Goal: Task Accomplishment & Management: Complete application form

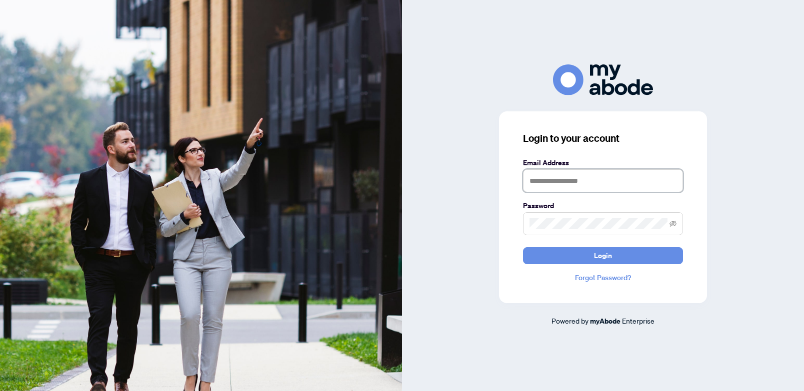
type input "**********"
click at [603, 255] on button "Login" at bounding box center [603, 255] width 160 height 17
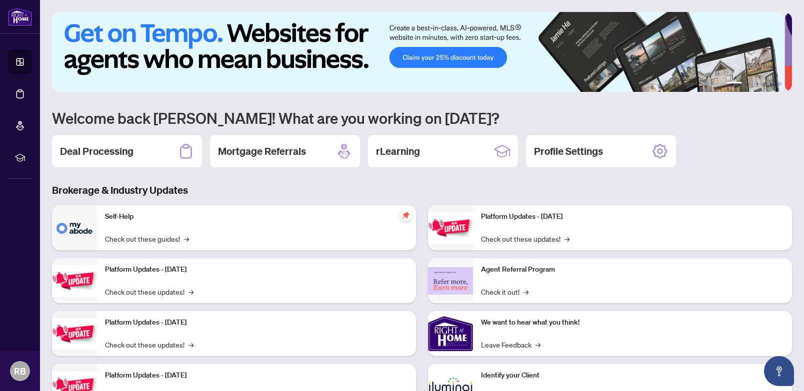
drag, startPoint x: 116, startPoint y: 153, endPoint x: 128, endPoint y: 151, distance: 12.7
click at [116, 153] on h2 "Deal Processing" at bounding box center [96, 151] width 73 height 14
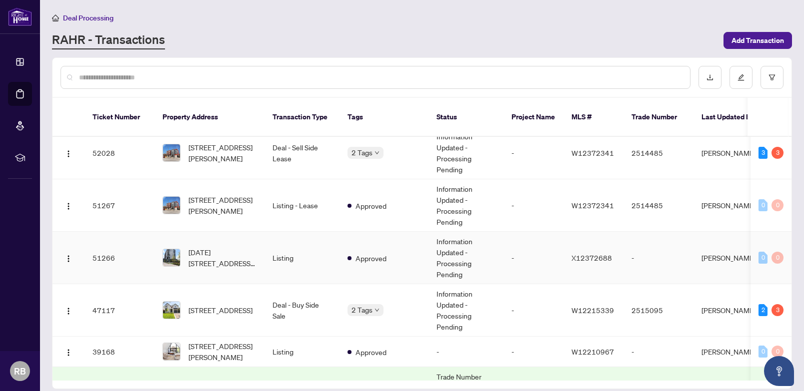
scroll to position [146, 0]
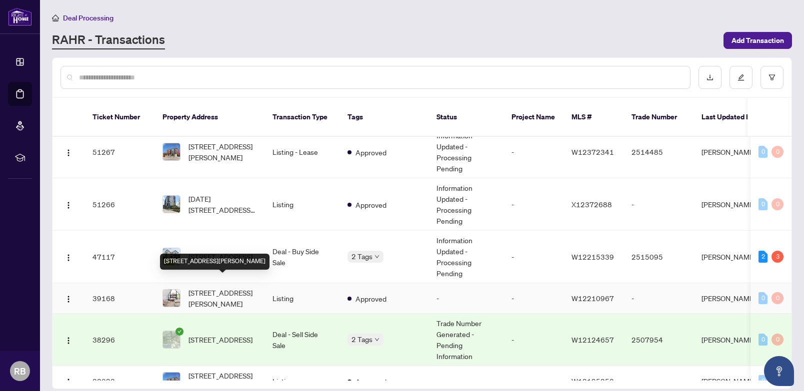
click at [237, 287] on span "[STREET_ADDRESS][PERSON_NAME]" at bounding box center [222, 298] width 68 height 22
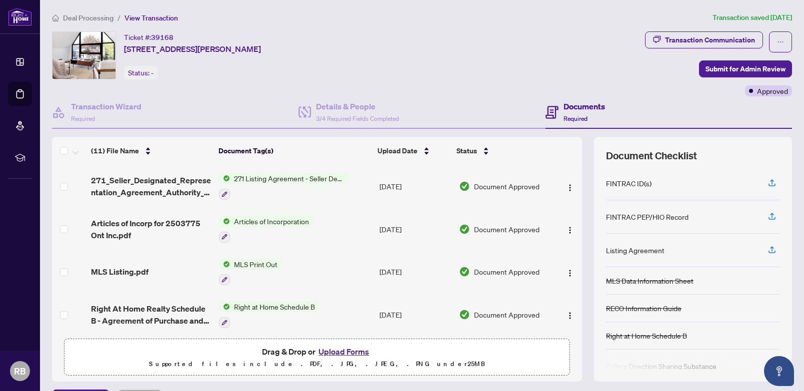
click at [341, 352] on button "Upload Forms" at bounding box center [343, 351] width 56 height 13
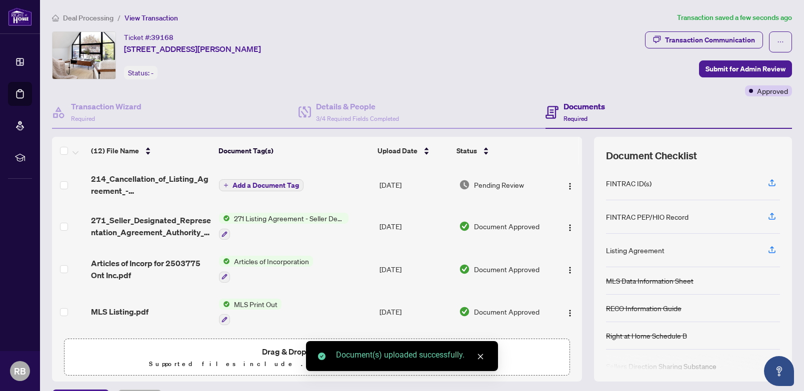
click at [248, 184] on span "Add a Document Tag" at bounding box center [265, 185] width 66 height 7
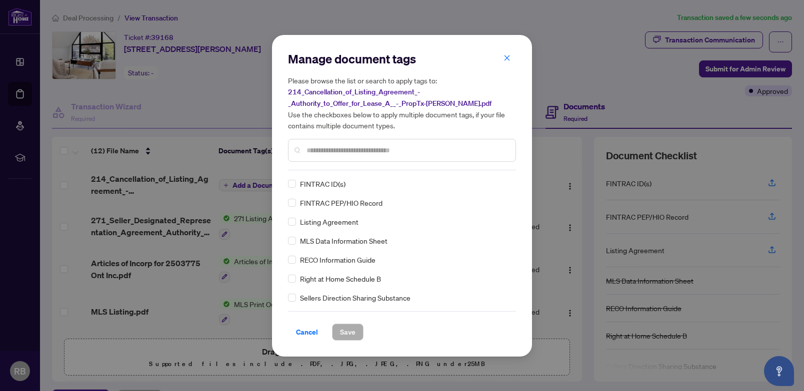
click at [311, 146] on input "text" at bounding box center [406, 150] width 201 height 11
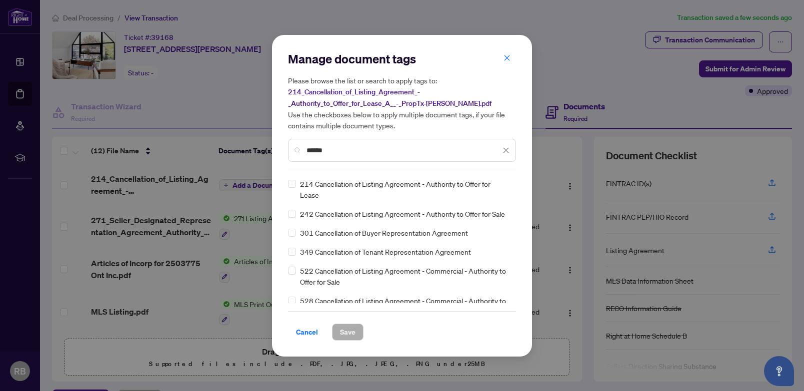
type input "******"
click at [506, 149] on icon "close" at bounding box center [505, 150] width 7 height 7
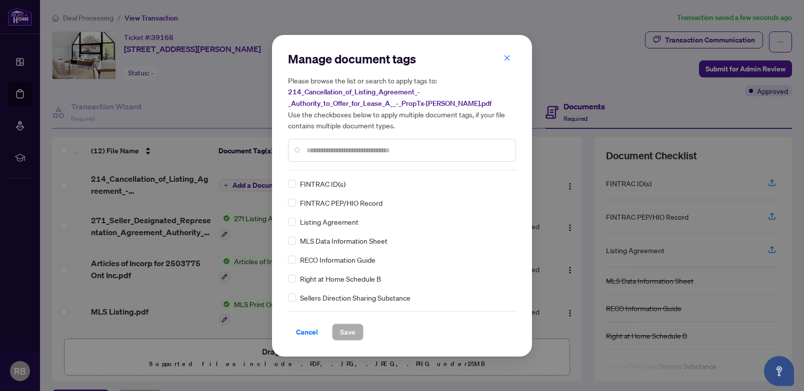
click at [185, 183] on div "Manage document tags Please browse the list or search to apply tags to: 214_Can…" at bounding box center [402, 195] width 804 height 391
click at [509, 58] on icon "close" at bounding box center [506, 57] width 7 height 7
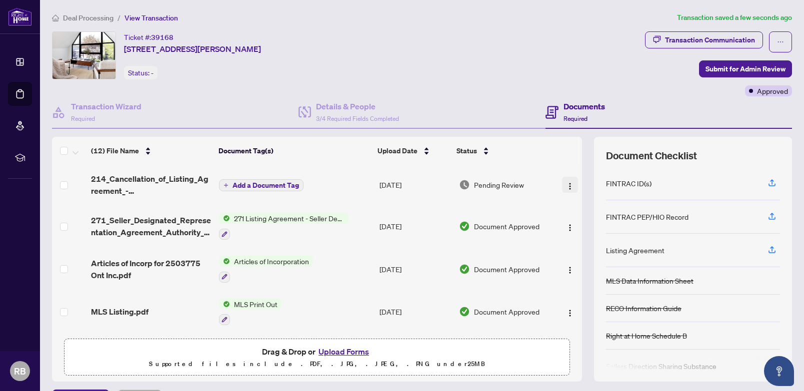
click at [566, 184] on img "button" at bounding box center [570, 186] width 8 height 8
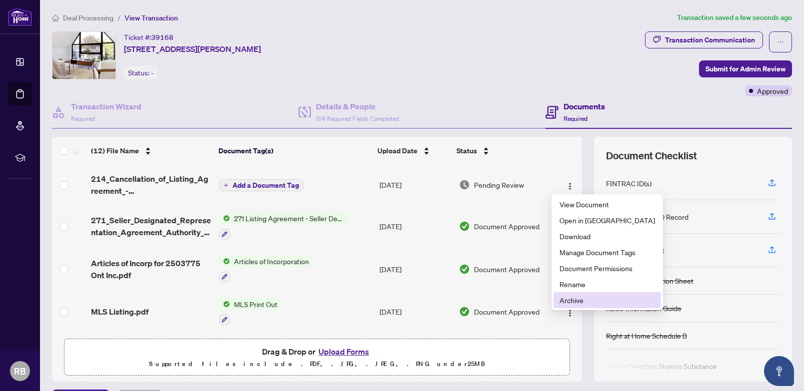
click at [569, 300] on span "Archive" at bounding box center [606, 300] width 95 height 11
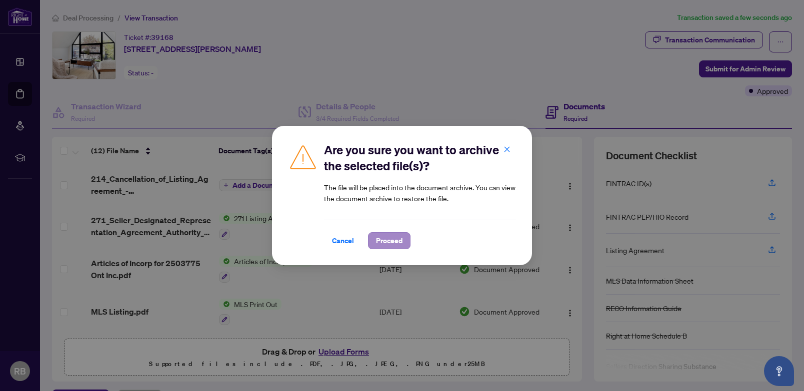
click at [392, 240] on span "Proceed" at bounding box center [389, 241] width 26 height 16
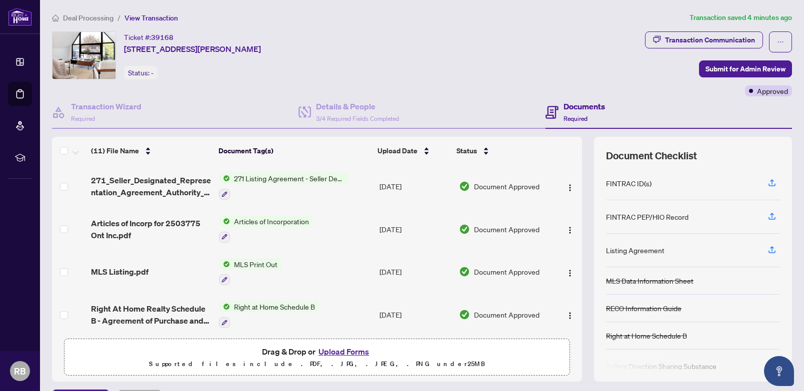
click at [346, 350] on button "Upload Forms" at bounding box center [343, 351] width 56 height 13
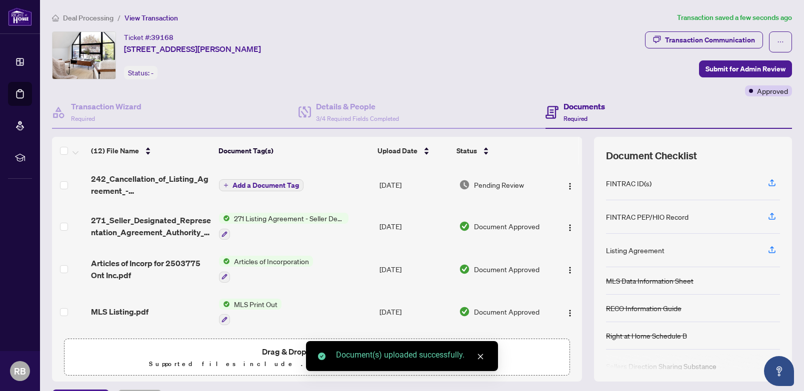
click at [248, 187] on span "Add a Document Tag" at bounding box center [265, 185] width 66 height 7
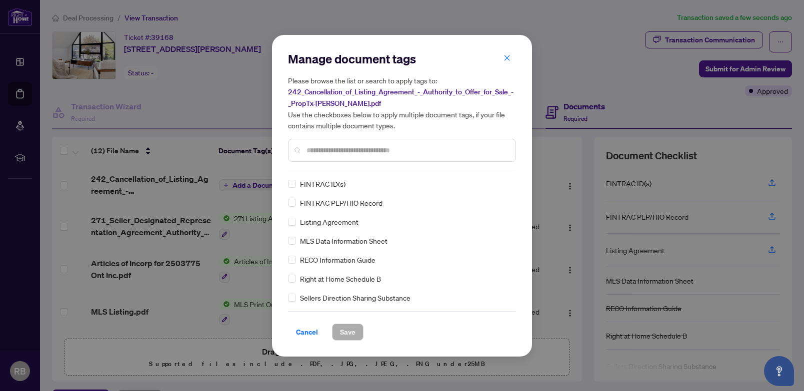
click at [335, 149] on input "text" at bounding box center [406, 150] width 201 height 11
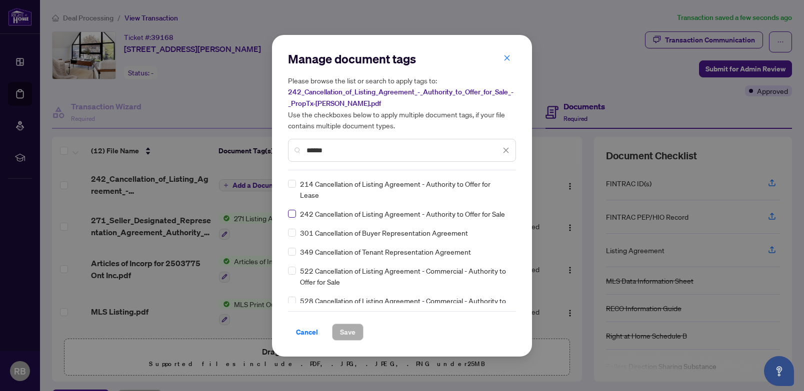
type input "******"
click at [293, 218] on label at bounding box center [292, 213] width 8 height 11
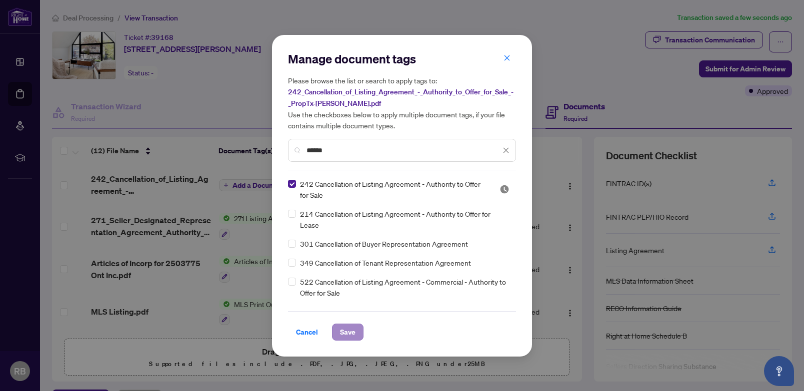
click at [349, 332] on span "Save" at bounding box center [347, 332] width 15 height 16
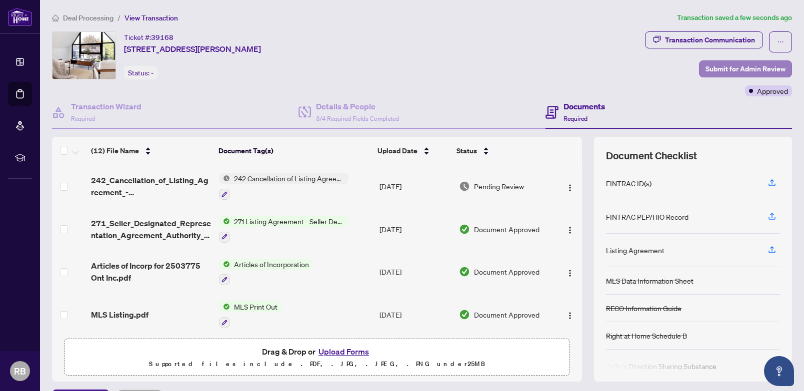
click at [736, 67] on span "Submit for Admin Review" at bounding box center [745, 69] width 80 height 16
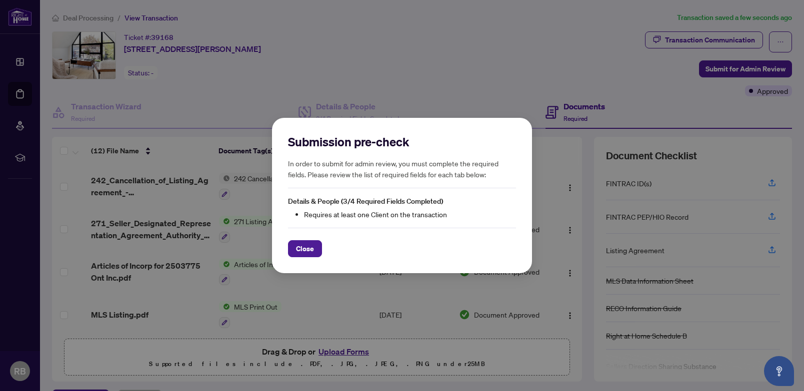
click at [405, 67] on div "Submission pre-check In order to submit for admin review, you must complete the…" at bounding box center [402, 195] width 804 height 391
click at [312, 247] on span "Close" at bounding box center [305, 249] width 18 height 16
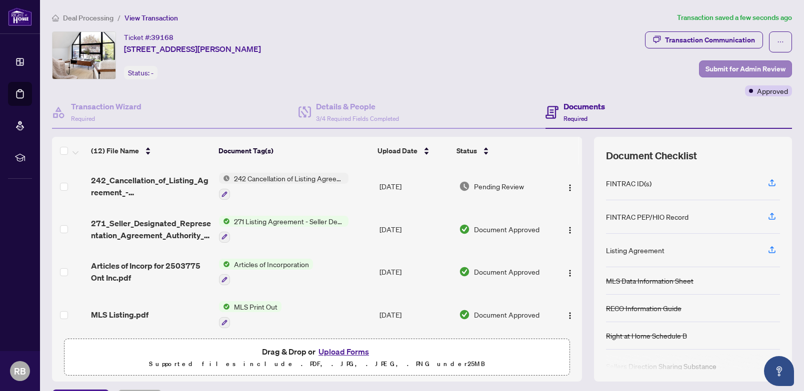
click at [753, 68] on span "Submit for Admin Review" at bounding box center [745, 69] width 80 height 16
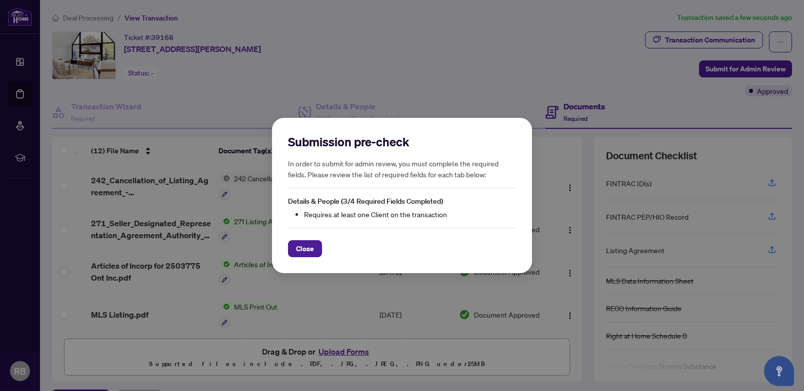
click at [302, 253] on span "Close" at bounding box center [305, 249] width 18 height 16
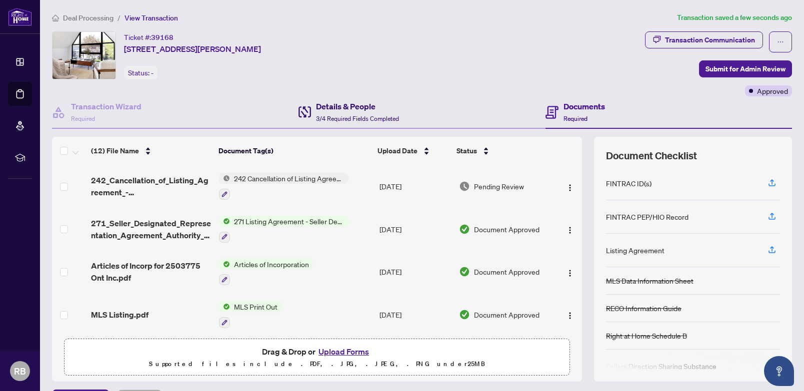
click at [345, 102] on h4 "Details & People" at bounding box center [357, 106] width 83 height 12
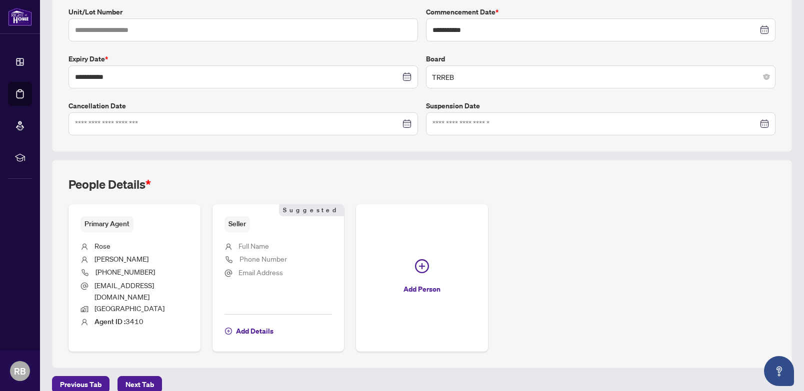
scroll to position [223, 0]
click at [256, 322] on span "Add Details" at bounding box center [254, 330] width 37 height 16
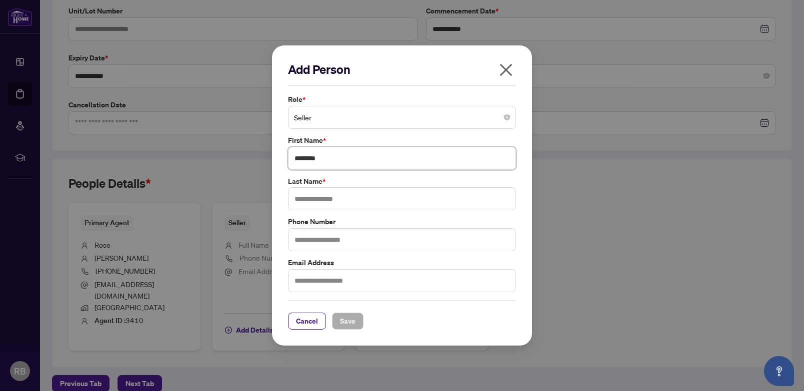
type input "*******"
type input "**********"
click at [351, 321] on span "Save" at bounding box center [347, 321] width 15 height 16
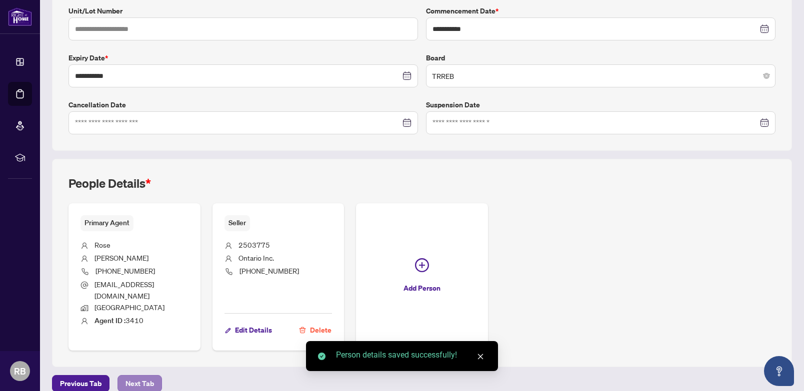
click at [140, 376] on span "Next Tab" at bounding box center [139, 384] width 28 height 16
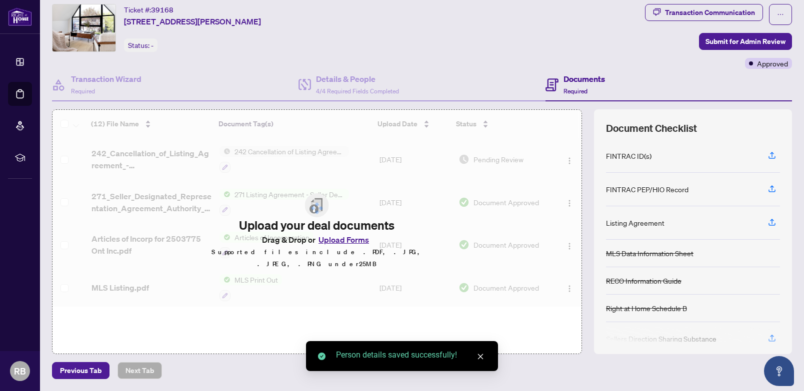
scroll to position [27, 0]
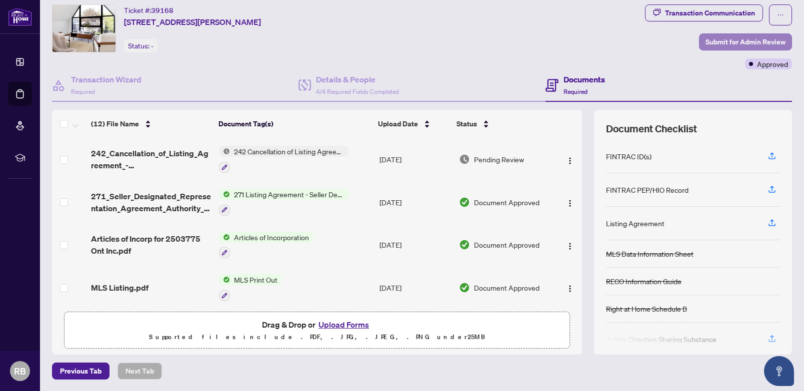
click at [749, 41] on span "Submit for Admin Review" at bounding box center [745, 42] width 80 height 16
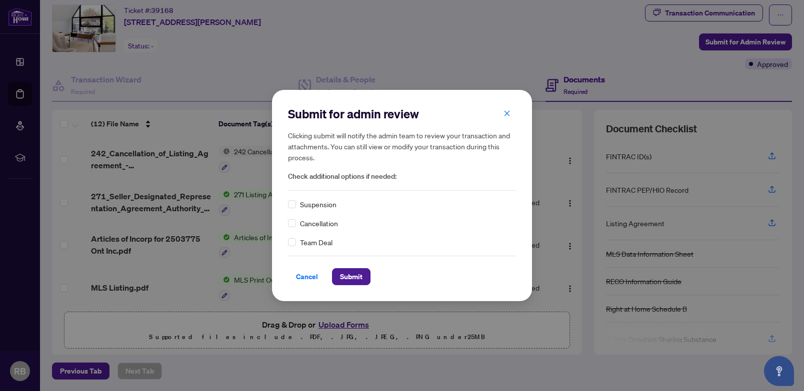
click at [286, 225] on div "Submit for admin review Clicking submit will notify the admin team to review yo…" at bounding box center [402, 195] width 260 height 211
click at [359, 275] on span "Submit" at bounding box center [351, 277] width 22 height 16
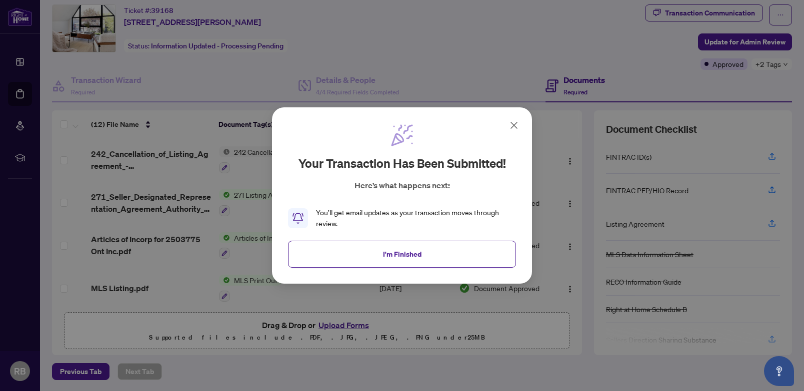
click at [407, 260] on span "I'm Finished" at bounding box center [402, 254] width 38 height 16
